Goal: Go to known website: Access a specific website the user already knows

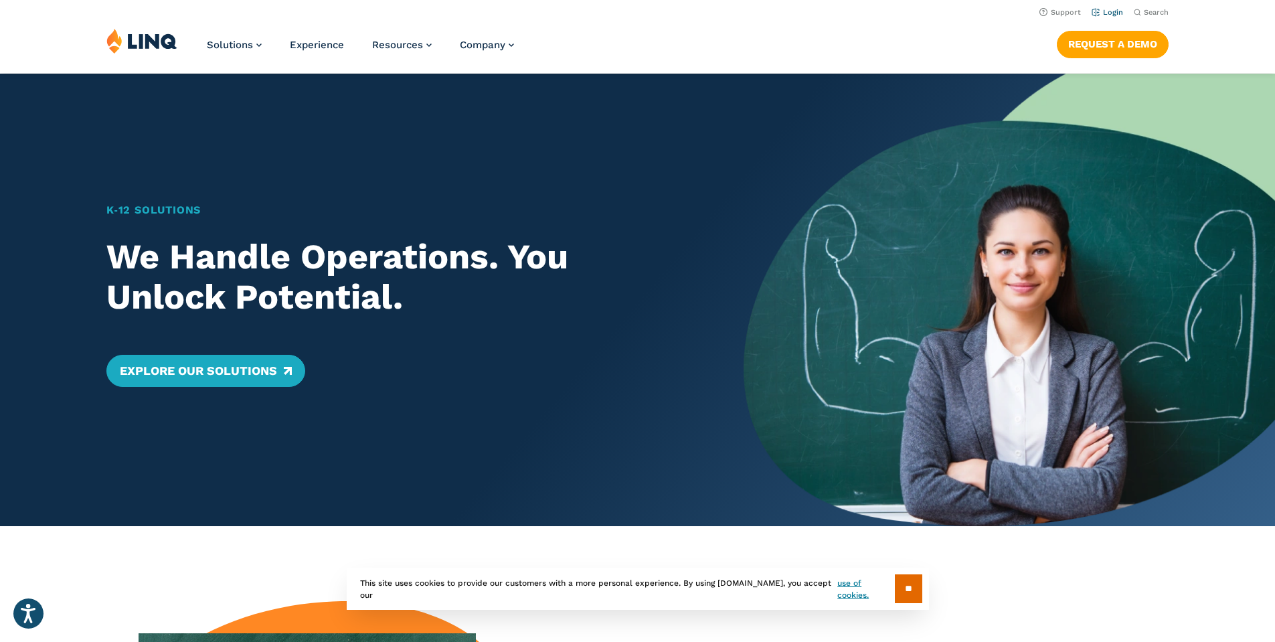
click at [1112, 15] on link "Login" at bounding box center [1107, 12] width 31 height 9
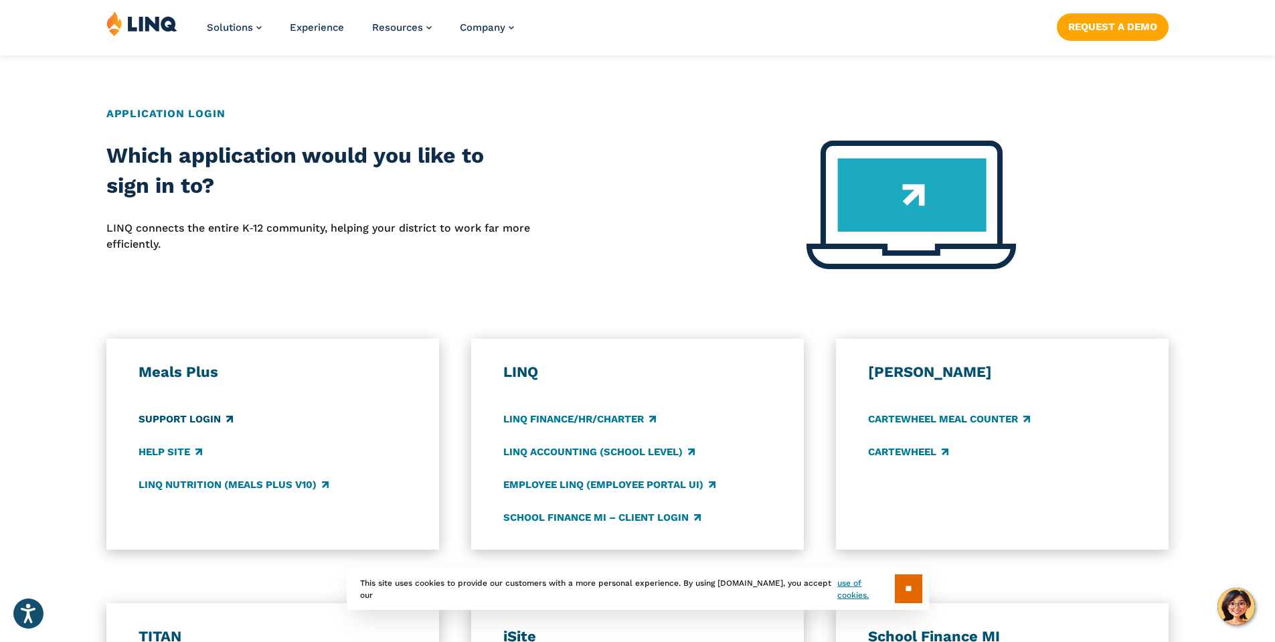
scroll to position [602, 0]
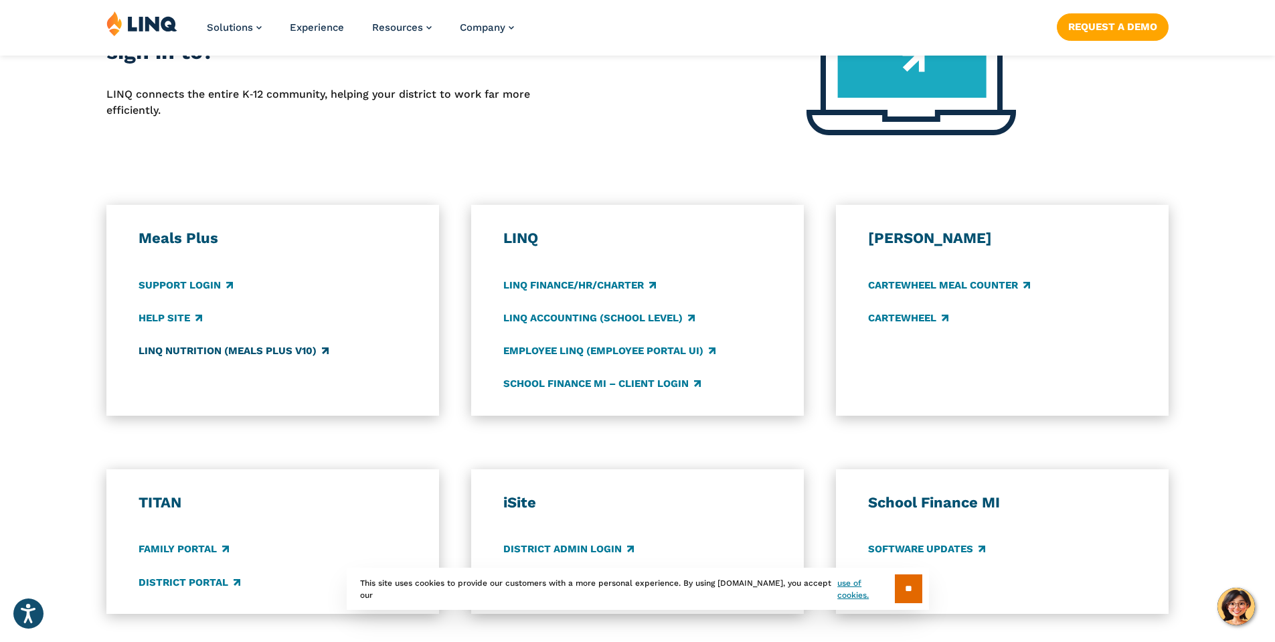
click at [222, 351] on link "LINQ Nutrition (Meals Plus v10)" at bounding box center [234, 350] width 190 height 15
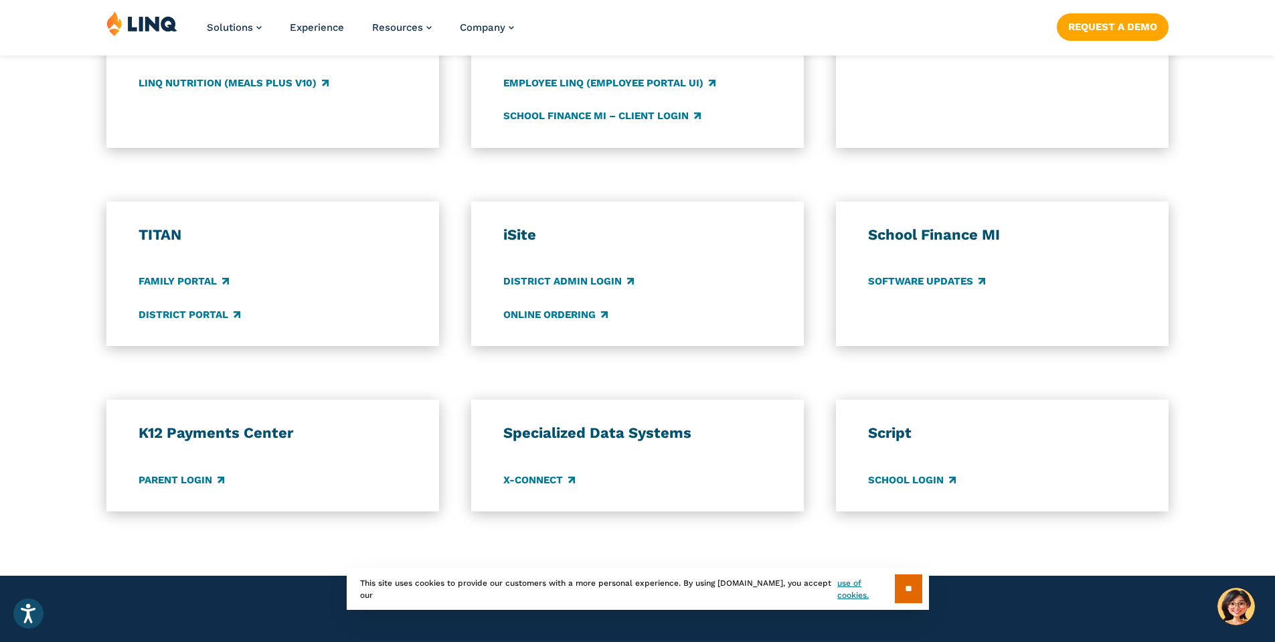
scroll to position [937, 0]
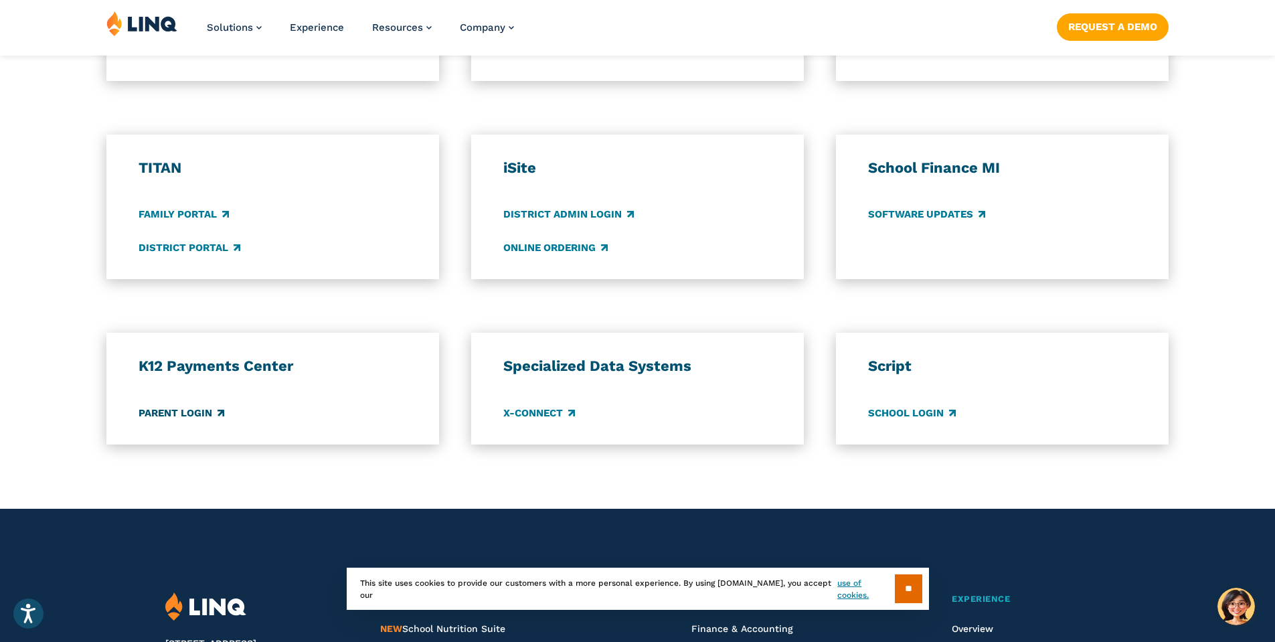
click at [189, 417] on link "Parent Login" at bounding box center [182, 413] width 86 height 15
